Goal: Use online tool/utility: Utilize a website feature to perform a specific function

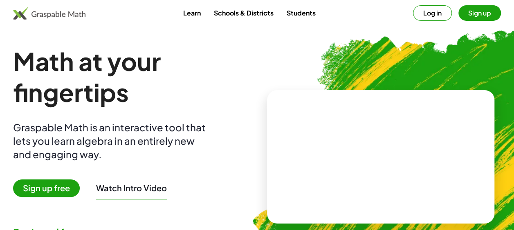
click at [439, 7] on button "Log in" at bounding box center [432, 13] width 39 height 16
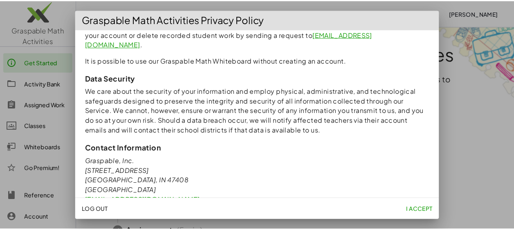
scroll to position [797, 0]
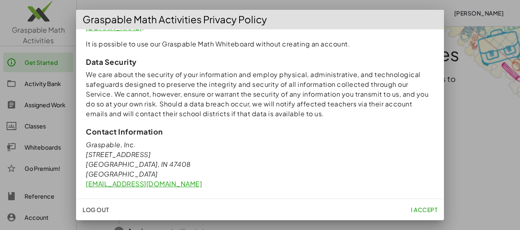
click at [426, 210] on span "I accept" at bounding box center [424, 209] width 27 height 7
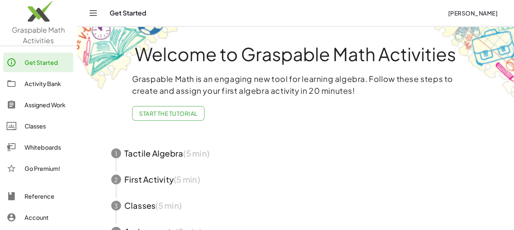
click at [42, 85] on div "Activity Bank" at bounding box center [47, 84] width 45 height 10
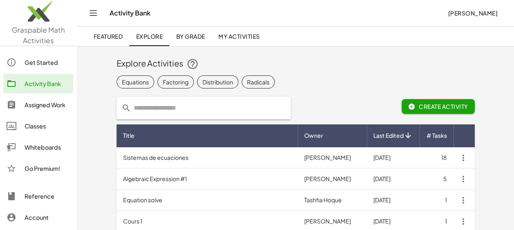
click at [41, 146] on div "Whiteboards" at bounding box center [47, 148] width 45 height 10
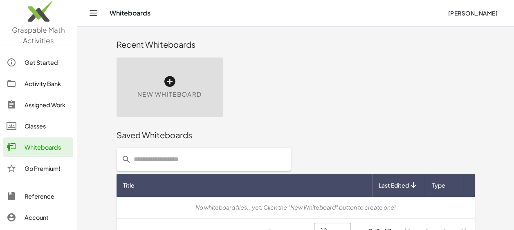
click at [168, 84] on icon at bounding box center [169, 81] width 13 height 13
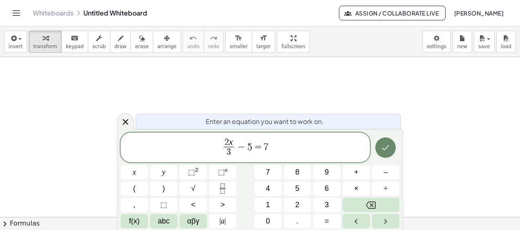
click at [385, 154] on button "Done" at bounding box center [385, 148] width 20 height 20
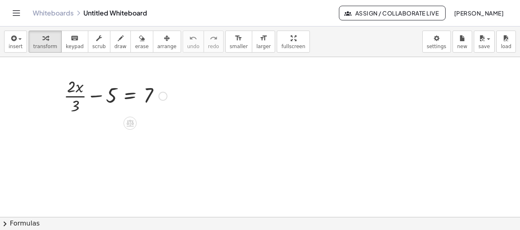
click at [107, 95] on div at bounding box center [116, 95] width 112 height 41
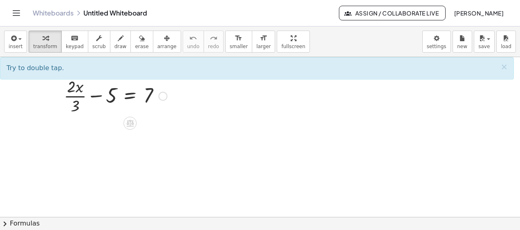
click at [113, 101] on div at bounding box center [116, 95] width 112 height 41
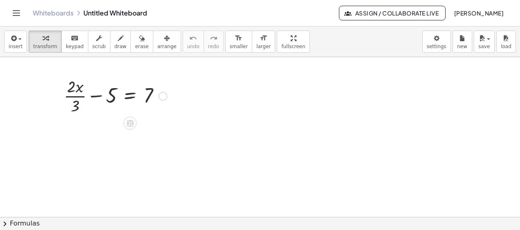
click at [113, 101] on div at bounding box center [116, 95] width 112 height 41
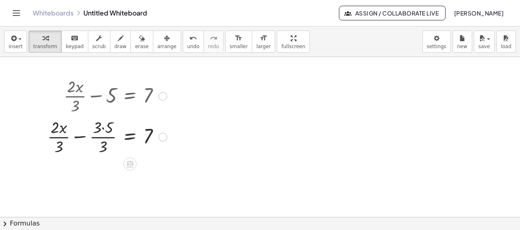
drag, startPoint x: 106, startPoint y: 100, endPoint x: 156, endPoint y: 88, distance: 51.4
click at [156, 88] on div at bounding box center [106, 95] width 127 height 41
click at [163, 139] on div at bounding box center [162, 137] width 9 height 9
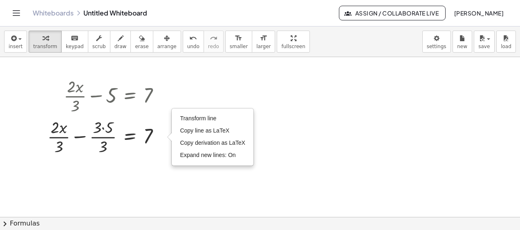
click at [303, 177] on div at bounding box center [260, 218] width 520 height 322
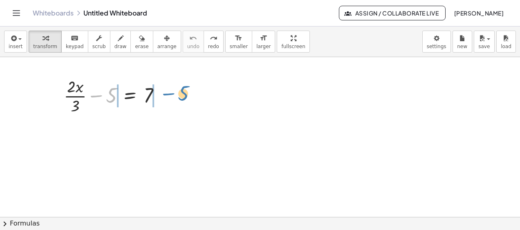
drag, startPoint x: 108, startPoint y: 98, endPoint x: 180, endPoint y: 96, distance: 71.9
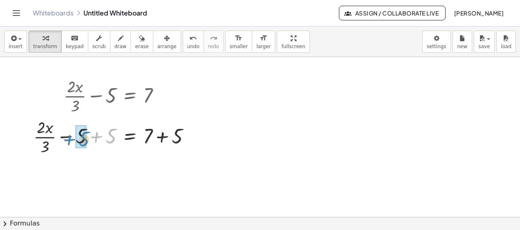
drag, startPoint x: 96, startPoint y: 139, endPoint x: 69, endPoint y: 142, distance: 27.5
click at [69, 142] on div at bounding box center [115, 136] width 172 height 41
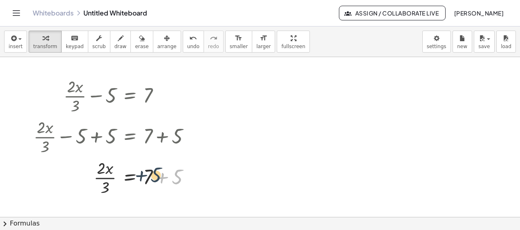
drag, startPoint x: 179, startPoint y: 181, endPoint x: 157, endPoint y: 179, distance: 22.2
click at [157, 179] on div at bounding box center [115, 177] width 172 height 41
drag, startPoint x: 149, startPoint y: 177, endPoint x: 164, endPoint y: 175, distance: 15.7
click at [164, 175] on div at bounding box center [115, 177] width 172 height 41
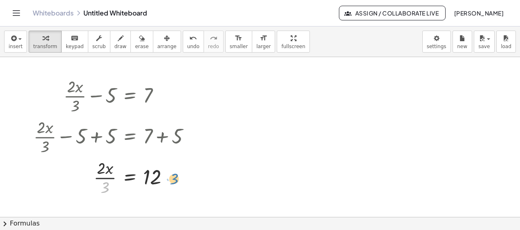
drag, startPoint x: 105, startPoint y: 187, endPoint x: 174, endPoint y: 178, distance: 69.2
click at [174, 178] on div at bounding box center [115, 177] width 172 height 41
click at [107, 184] on div at bounding box center [115, 177] width 172 height 41
drag, startPoint x: 106, startPoint y: 185, endPoint x: 175, endPoint y: 172, distance: 69.9
click at [175, 172] on div at bounding box center [115, 177] width 172 height 41
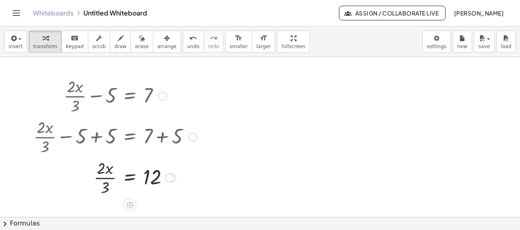
click at [105, 187] on div at bounding box center [115, 177] width 172 height 41
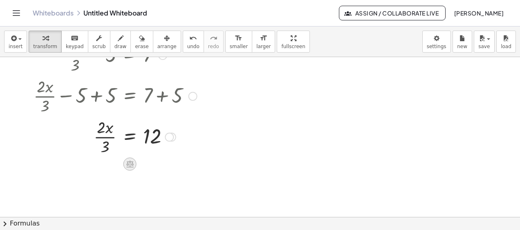
click at [129, 164] on icon at bounding box center [129, 164] width 7 height 7
click at [132, 165] on div "×" at bounding box center [129, 164] width 13 height 13
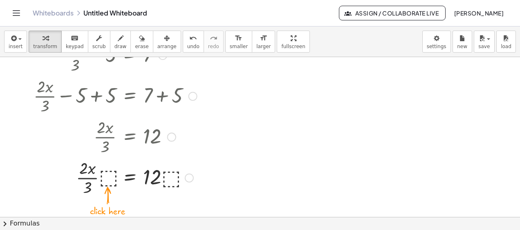
click at [107, 179] on div at bounding box center [115, 177] width 172 height 41
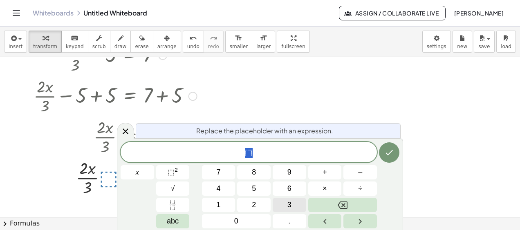
click at [283, 205] on button "3" at bounding box center [288, 205] width 33 height 14
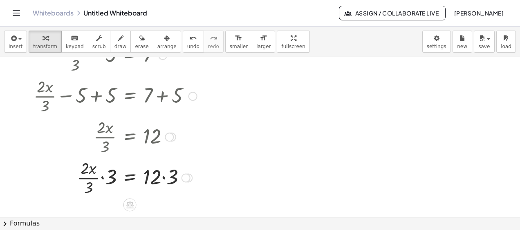
click at [162, 179] on div at bounding box center [115, 177] width 172 height 41
click at [102, 178] on div at bounding box center [115, 177] width 172 height 41
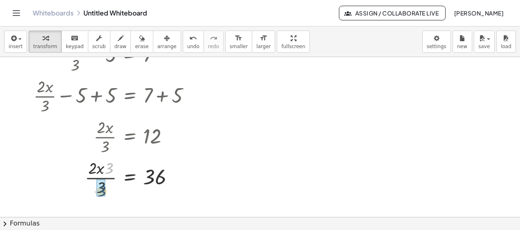
drag, startPoint x: 112, startPoint y: 171, endPoint x: 105, endPoint y: 194, distance: 23.5
click at [109, 180] on div at bounding box center [115, 177] width 172 height 28
click at [132, 198] on icon at bounding box center [129, 198] width 7 height 7
click at [147, 196] on span "÷" at bounding box center [146, 199] width 4 height 12
click at [102, 187] on div at bounding box center [115, 177] width 172 height 41
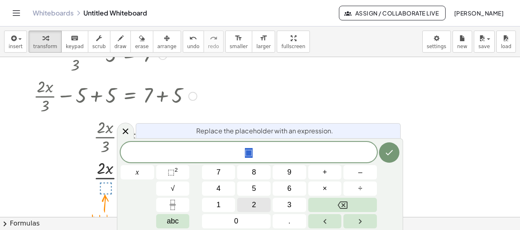
click at [250, 203] on button "2" at bounding box center [253, 205] width 33 height 14
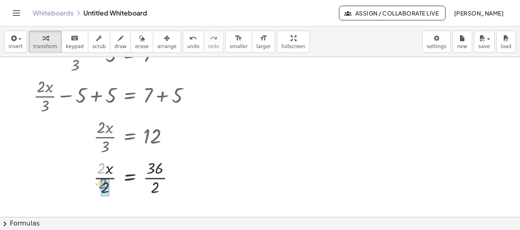
drag, startPoint x: 100, startPoint y: 174, endPoint x: 102, endPoint y: 182, distance: 8.3
drag, startPoint x: 156, startPoint y: 171, endPoint x: 156, endPoint y: 179, distance: 8.2
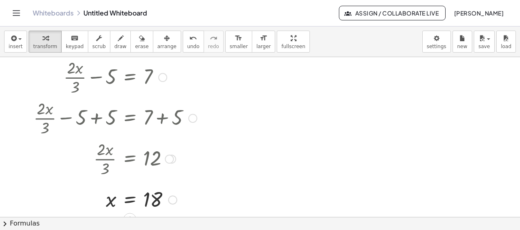
scroll to position [0, 0]
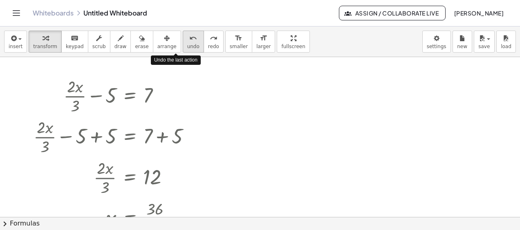
click at [183, 42] on button "undo undo" at bounding box center [193, 42] width 21 height 22
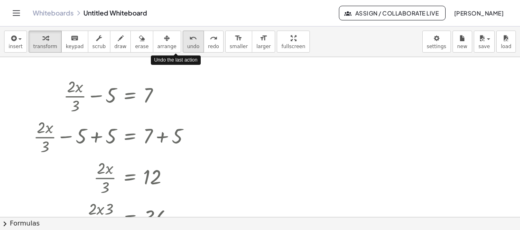
click at [183, 42] on button "undo undo" at bounding box center [193, 42] width 21 height 22
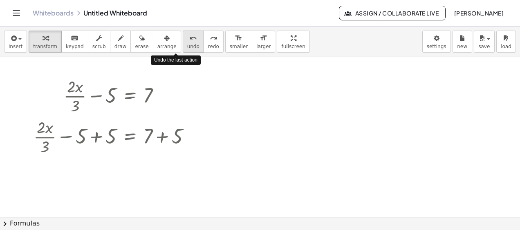
click at [183, 42] on button "undo undo" at bounding box center [193, 42] width 21 height 22
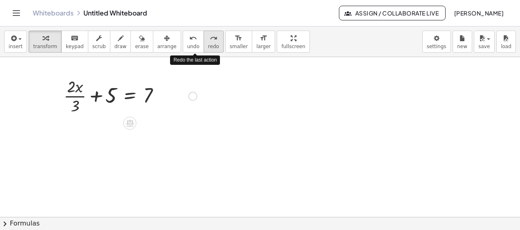
click at [208, 45] on span "redo" at bounding box center [213, 47] width 11 height 6
click at [208, 47] on span "redo" at bounding box center [213, 47] width 11 height 6
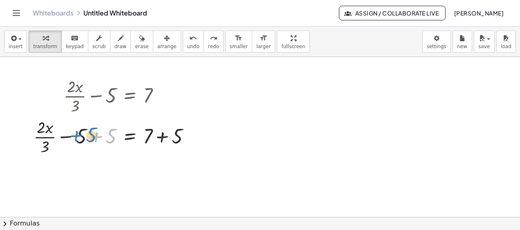
drag, startPoint x: 94, startPoint y: 137, endPoint x: 74, endPoint y: 136, distance: 20.5
click at [74, 136] on div at bounding box center [115, 136] width 172 height 41
drag, startPoint x: 74, startPoint y: 136, endPoint x: 97, endPoint y: 136, distance: 23.3
click at [97, 136] on div at bounding box center [115, 136] width 172 height 41
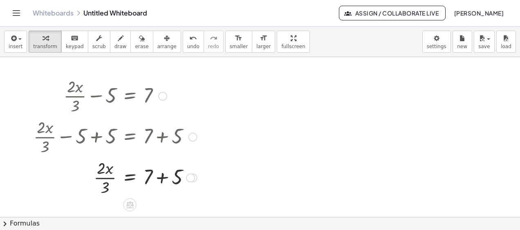
drag, startPoint x: 145, startPoint y: 136, endPoint x: 165, endPoint y: 142, distance: 21.5
click at [165, 142] on div at bounding box center [115, 136] width 172 height 41
drag, startPoint x: 158, startPoint y: 180, endPoint x: 169, endPoint y: 179, distance: 11.4
click at [169, 179] on div at bounding box center [115, 177] width 172 height 41
drag, startPoint x: 177, startPoint y: 180, endPoint x: 161, endPoint y: 179, distance: 16.0
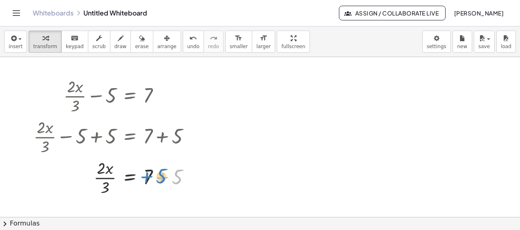
click at [161, 179] on div at bounding box center [115, 177] width 172 height 41
drag, startPoint x: 147, startPoint y: 176, endPoint x: 168, endPoint y: 175, distance: 21.3
click at [168, 175] on div at bounding box center [115, 177] width 172 height 41
click at [164, 178] on div at bounding box center [115, 177] width 172 height 41
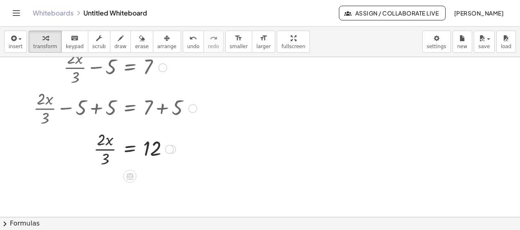
scroll to position [41, 0]
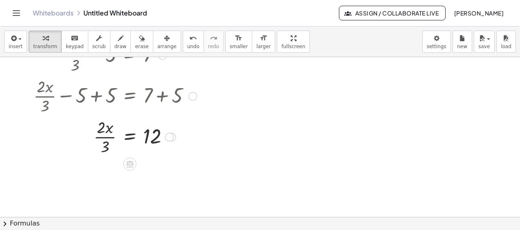
click at [104, 146] on div at bounding box center [115, 136] width 172 height 41
drag, startPoint x: 104, startPoint y: 146, endPoint x: 179, endPoint y: 136, distance: 75.5
click at [179, 136] on div at bounding box center [115, 136] width 172 height 41
click at [129, 165] on icon at bounding box center [129, 164] width 9 height 9
click at [130, 165] on span "×" at bounding box center [129, 165] width 5 height 12
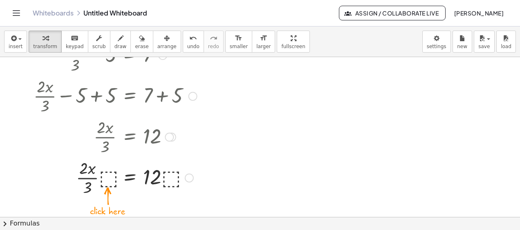
click at [106, 178] on div at bounding box center [115, 177] width 172 height 41
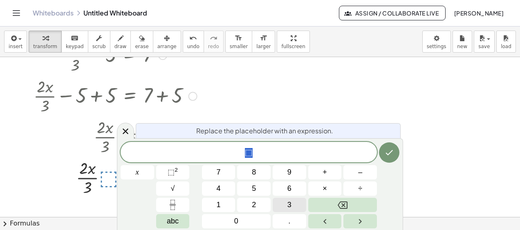
click at [299, 204] on button "3" at bounding box center [288, 205] width 33 height 14
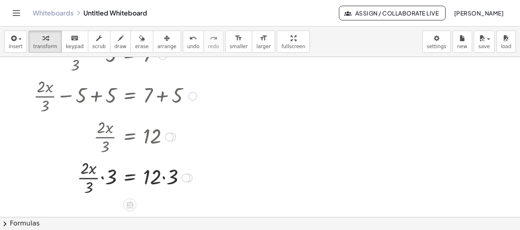
click at [164, 178] on div at bounding box center [115, 177] width 172 height 41
click at [103, 178] on div at bounding box center [115, 177] width 172 height 41
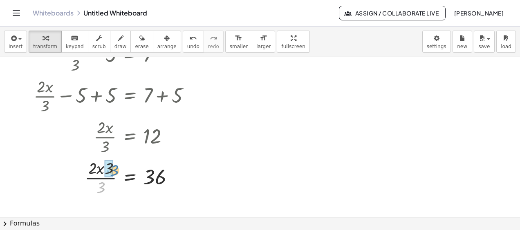
drag, startPoint x: 105, startPoint y: 186, endPoint x: 118, endPoint y: 169, distance: 21.8
click at [118, 169] on div at bounding box center [115, 177] width 172 height 41
click at [100, 179] on div at bounding box center [115, 177] width 172 height 28
drag, startPoint x: 100, startPoint y: 179, endPoint x: 104, endPoint y: 202, distance: 23.5
click at [129, 198] on icon at bounding box center [129, 198] width 7 height 7
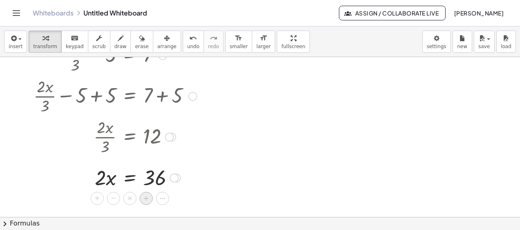
click at [148, 200] on span "÷" at bounding box center [146, 199] width 4 height 12
click at [107, 189] on div at bounding box center [115, 177] width 172 height 41
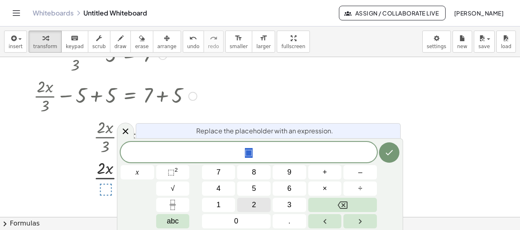
click at [255, 208] on span "2" at bounding box center [254, 205] width 4 height 11
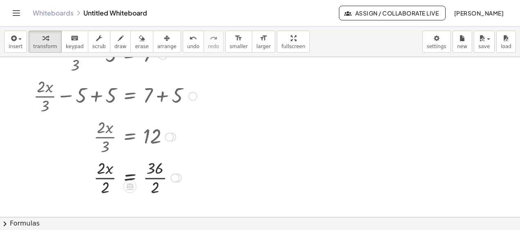
click at [156, 174] on div at bounding box center [115, 177] width 172 height 41
click at [107, 176] on div at bounding box center [115, 177] width 172 height 41
click at [169, 178] on div at bounding box center [170, 178] width 9 height 9
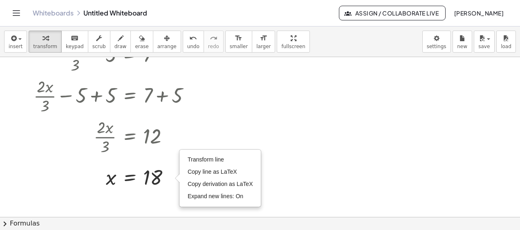
click at [301, 174] on div at bounding box center [260, 177] width 520 height 322
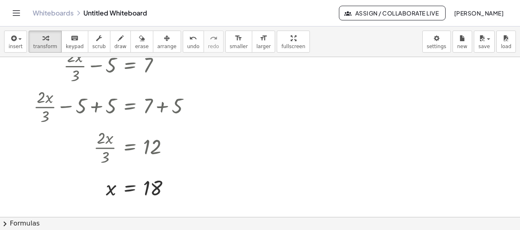
scroll to position [0, 0]
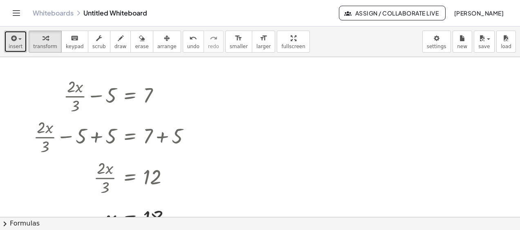
click at [9, 41] on icon "button" at bounding box center [12, 38] width 7 height 10
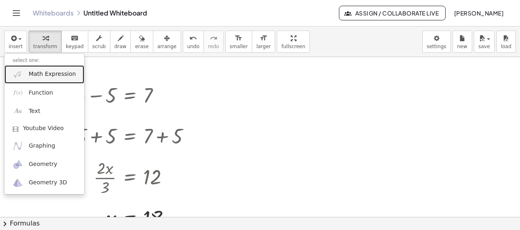
click at [49, 77] on span "Math Expression" at bounding box center [52, 74] width 47 height 8
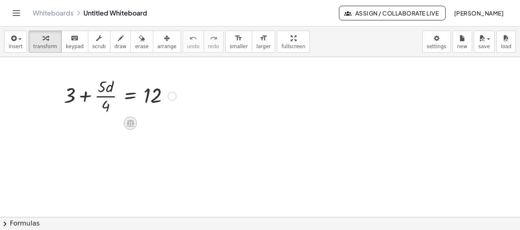
click at [129, 124] on icon at bounding box center [130, 123] width 7 height 7
click at [105, 103] on div at bounding box center [120, 95] width 121 height 41
drag, startPoint x: 106, startPoint y: 104, endPoint x: 105, endPoint y: 94, distance: 9.8
click at [105, 94] on div at bounding box center [120, 95] width 121 height 41
click at [134, 122] on div at bounding box center [130, 123] width 13 height 13
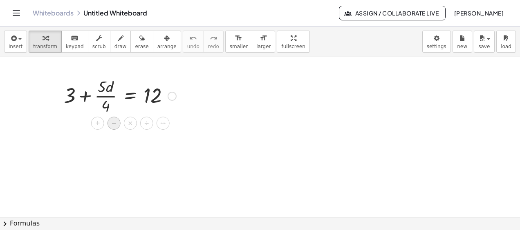
click at [114, 124] on span "−" at bounding box center [114, 124] width 5 height 12
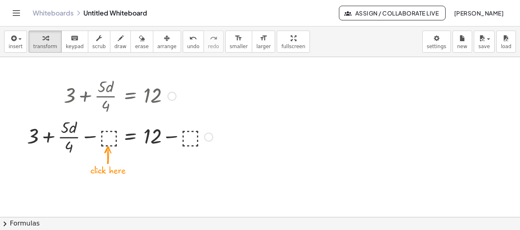
click at [109, 134] on div at bounding box center [120, 136] width 194 height 41
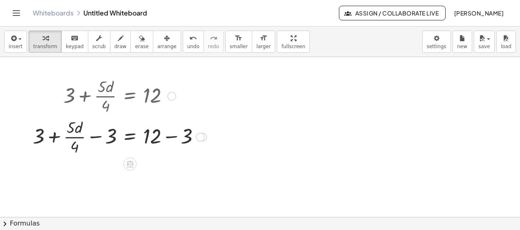
click at [170, 138] on div at bounding box center [120, 136] width 182 height 41
click at [170, 138] on div at bounding box center [104, 136] width 151 height 41
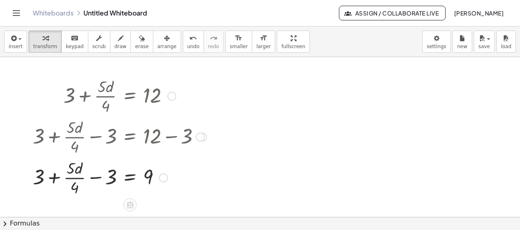
click at [94, 180] on div at bounding box center [120, 177] width 182 height 41
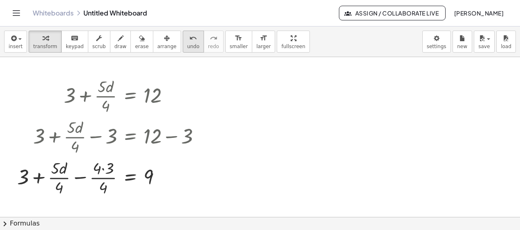
click at [187, 46] on span "undo" at bounding box center [193, 47] width 12 height 6
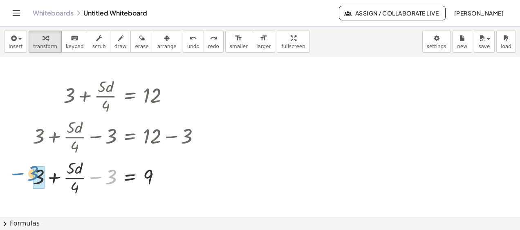
drag, startPoint x: 107, startPoint y: 175, endPoint x: 29, endPoint y: 172, distance: 78.1
click at [29, 172] on div "+ 3 + · 5 · d · 4 = 12 + 3 + · 5 · d · 4 − ⬚ = + 12 − ⬚ + 3 + · 5 · d · 4 − 3 =…" at bounding box center [116, 136] width 192 height 127
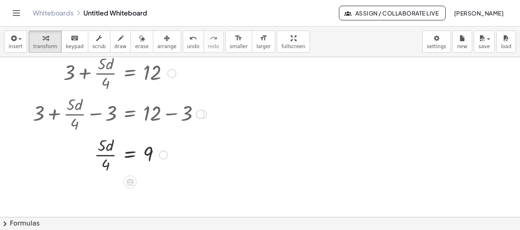
scroll to position [41, 0]
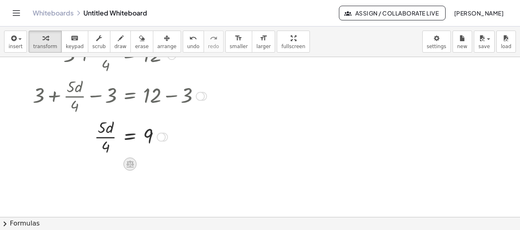
click at [126, 161] on icon at bounding box center [129, 164] width 9 height 9
click at [132, 163] on div "×" at bounding box center [129, 164] width 13 height 13
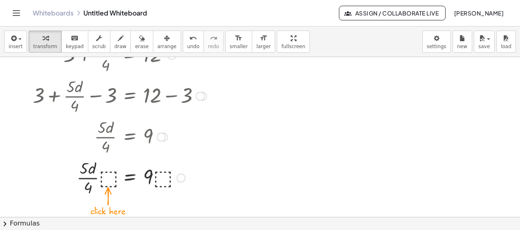
click at [105, 177] on div at bounding box center [120, 177] width 182 height 41
click at [156, 179] on div at bounding box center [120, 177] width 182 height 41
click at [102, 178] on div at bounding box center [120, 177] width 182 height 41
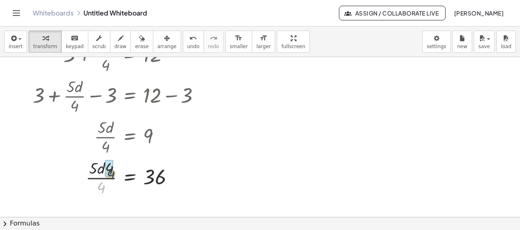
drag, startPoint x: 105, startPoint y: 188, endPoint x: 115, endPoint y: 173, distance: 18.1
click at [115, 173] on div at bounding box center [120, 177] width 182 height 41
click at [129, 201] on icon at bounding box center [129, 198] width 7 height 7
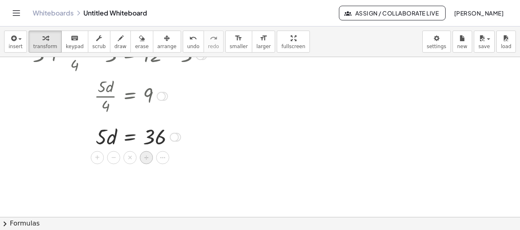
click at [146, 159] on span "÷" at bounding box center [146, 158] width 4 height 12
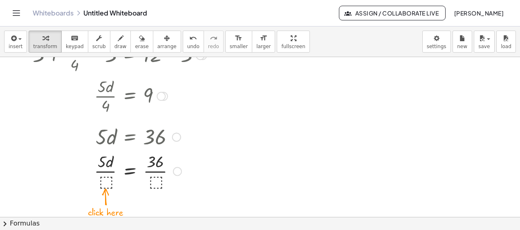
click at [104, 181] on div at bounding box center [120, 170] width 182 height 41
drag, startPoint x: 107, startPoint y: 181, endPoint x: 107, endPoint y: 170, distance: 11.0
click at [107, 170] on div at bounding box center [120, 170] width 182 height 41
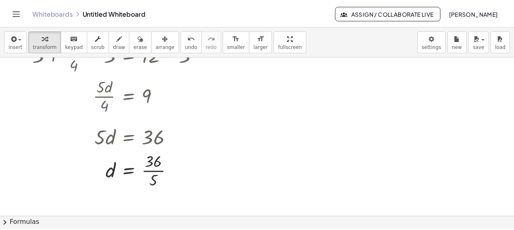
scroll to position [0, 0]
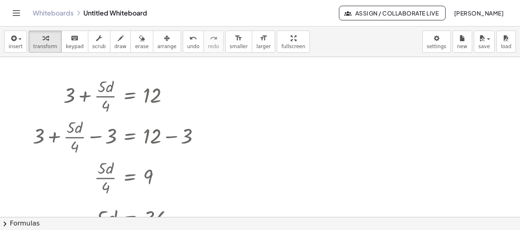
drag, startPoint x: 48, startPoint y: 13, endPoint x: 301, endPoint y: 32, distance: 253.2
click at [48, 13] on link "Whiteboards" at bounding box center [53, 13] width 41 height 8
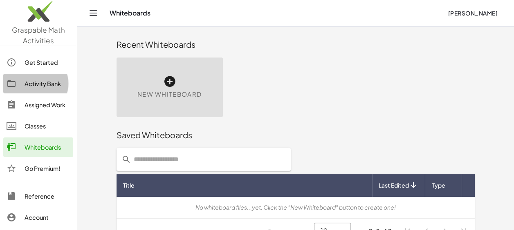
click at [45, 83] on div "Activity Bank" at bounding box center [47, 84] width 45 height 10
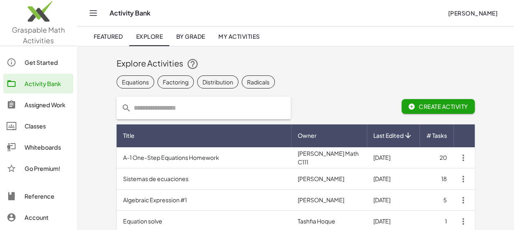
click at [144, 82] on div "Equations" at bounding box center [135, 82] width 27 height 9
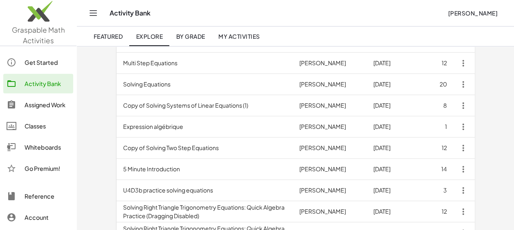
scroll to position [245, 0]
